Goal: Information Seeking & Learning: Learn about a topic

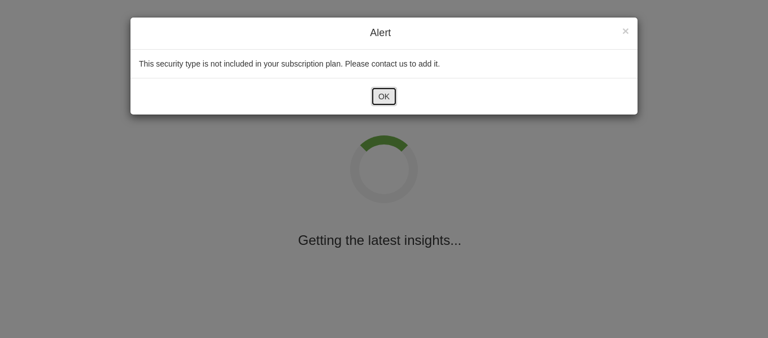
click at [387, 95] on button "OK" at bounding box center [384, 96] width 26 height 19
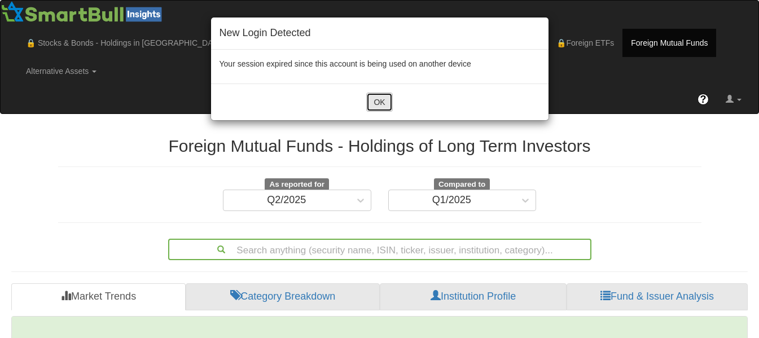
click at [373, 97] on button "OK" at bounding box center [379, 102] width 26 height 19
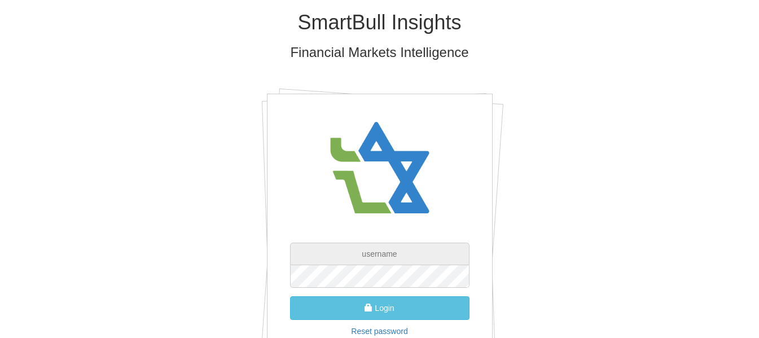
type input "[EMAIL_ADDRESS][PERSON_NAME][DOMAIN_NAME]"
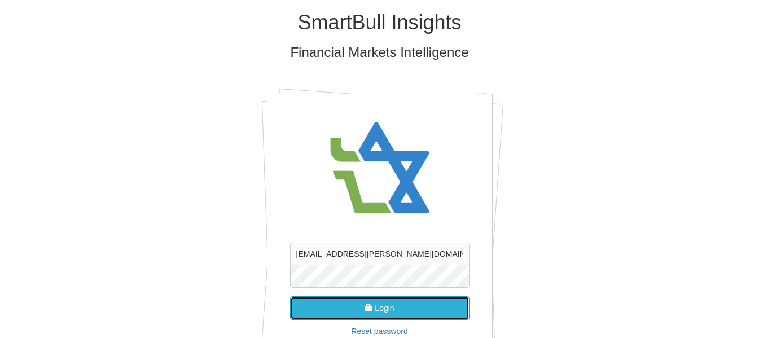
click at [449, 314] on button "Login" at bounding box center [380, 308] width 180 height 24
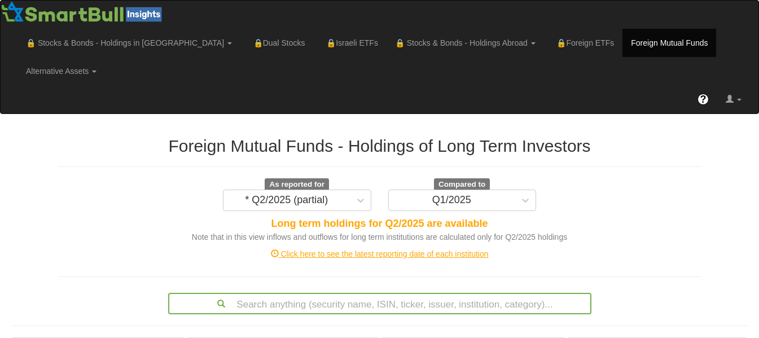
scroll to position [296, 0]
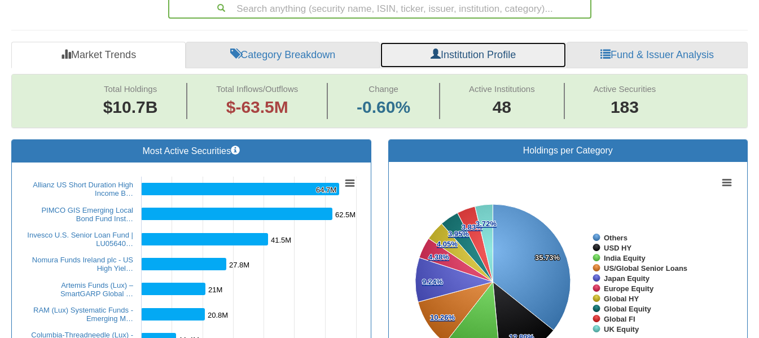
click at [482, 42] on link "Institution Profile" at bounding box center [473, 55] width 187 height 27
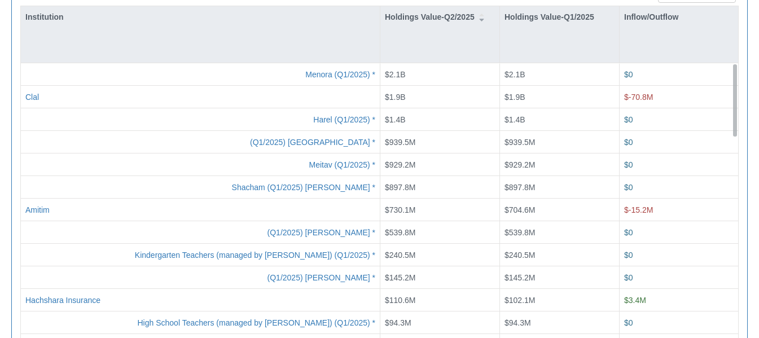
scroll to position [480, 0]
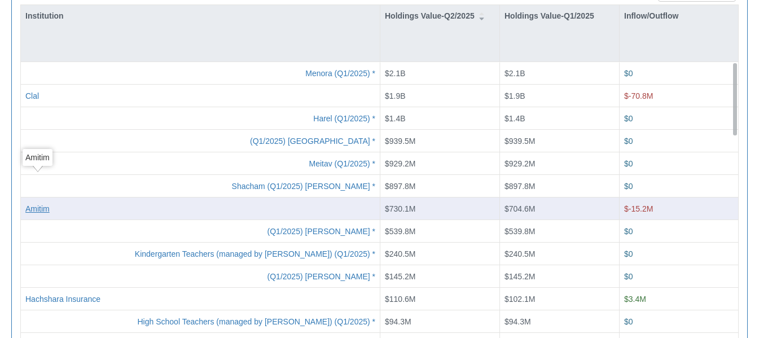
click at [44, 203] on div "Amitim" at bounding box center [37, 208] width 24 height 11
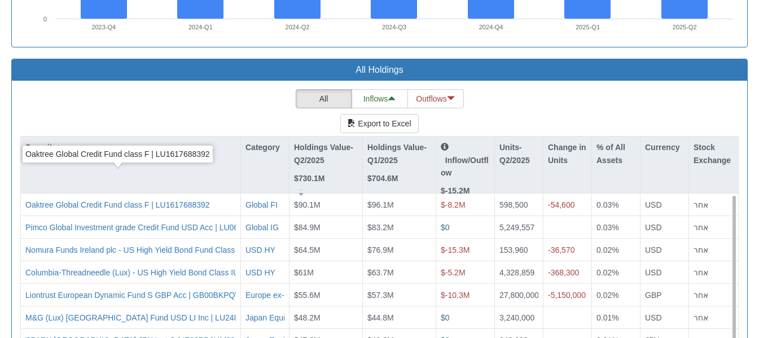
scroll to position [1090, 0]
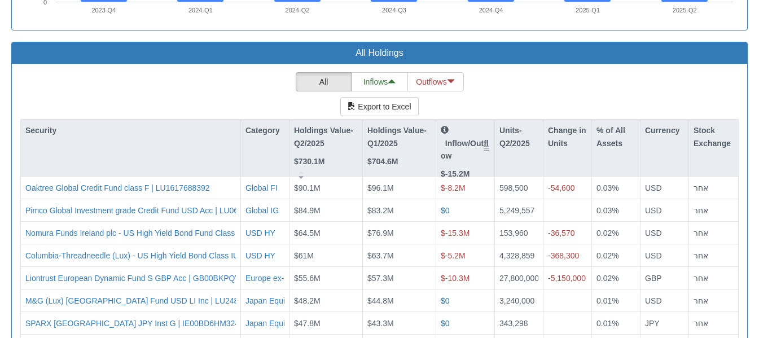
click at [477, 124] on p "Inflow/Outflow" at bounding box center [465, 143] width 49 height 38
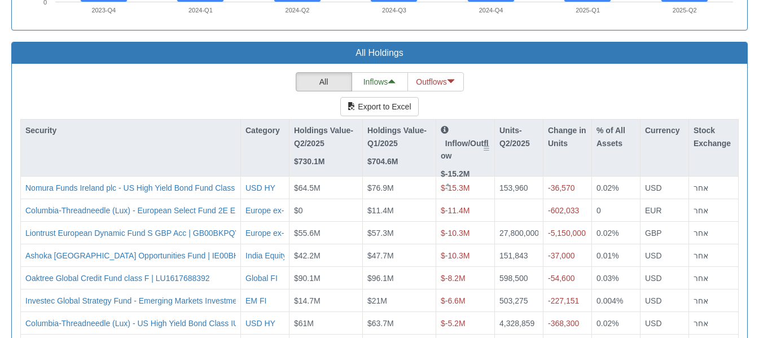
click at [477, 124] on p "Inflow/Outflow" at bounding box center [465, 143] width 49 height 38
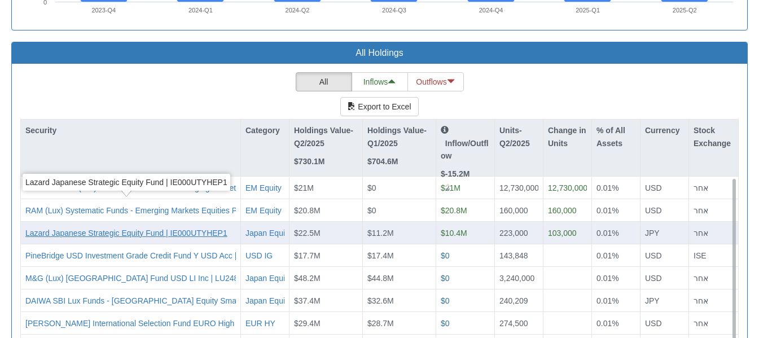
click at [154, 228] on div "Lazard Japanese Strategic Equity Fund | IE000UTYHEP1" at bounding box center [126, 233] width 202 height 11
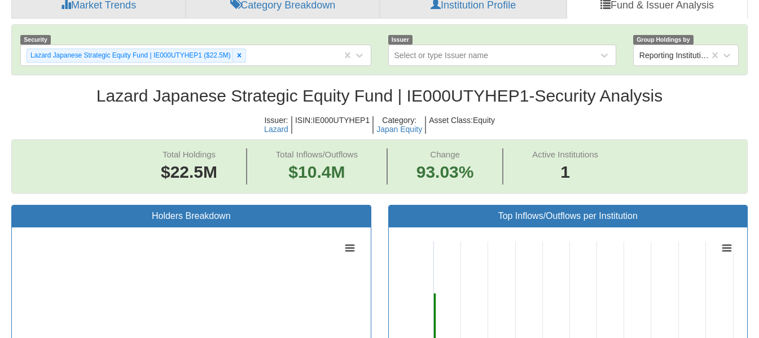
scroll to position [23, 716]
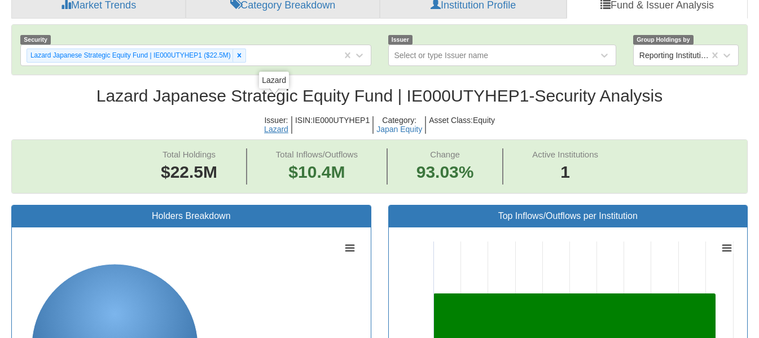
click at [279, 125] on div "Lazard" at bounding box center [276, 129] width 24 height 8
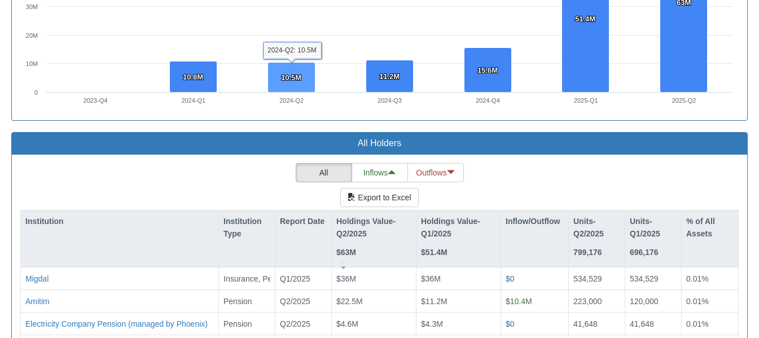
scroll to position [1363, 0]
